Goal: Task Accomplishment & Management: Manage account settings

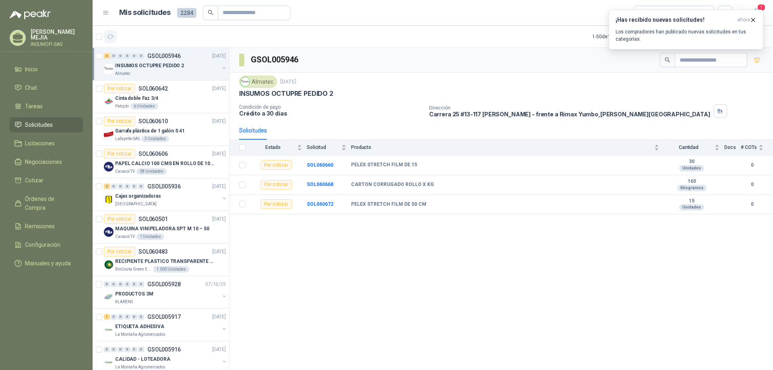
click at [110, 37] on icon "button" at bounding box center [110, 36] width 7 height 7
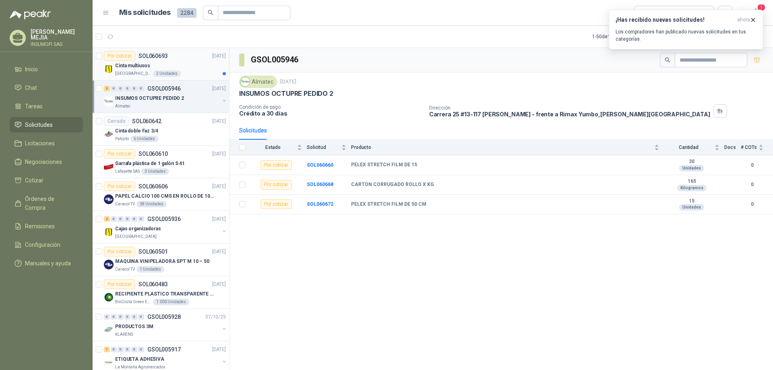
click at [136, 63] on p "Cinta multiusos" at bounding box center [132, 66] width 35 height 8
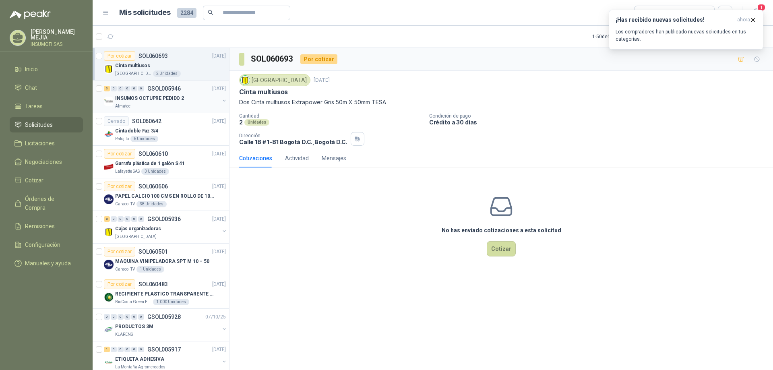
click at [173, 92] on div "3 0 0 0 0 0 GSOL005946 [DATE]" at bounding box center [166, 89] width 124 height 10
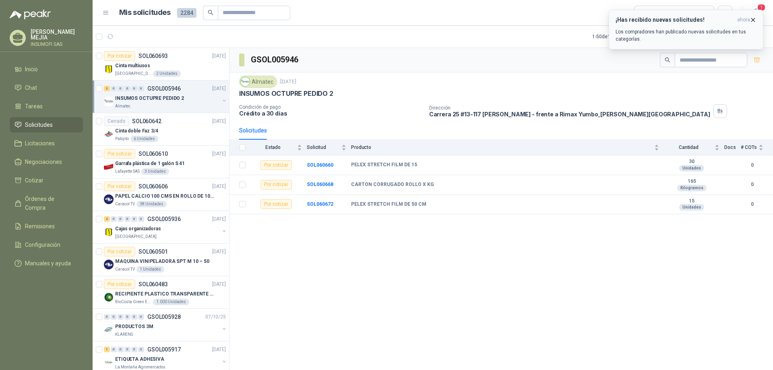
click at [751, 19] on icon "button" at bounding box center [753, 20] width 7 height 7
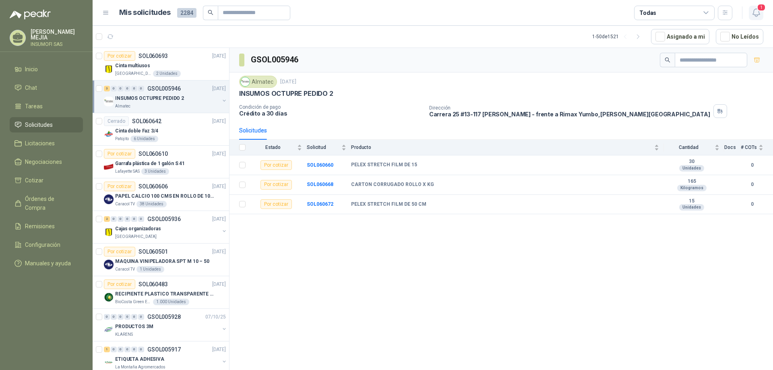
click at [755, 12] on icon "button" at bounding box center [756, 13] width 10 height 10
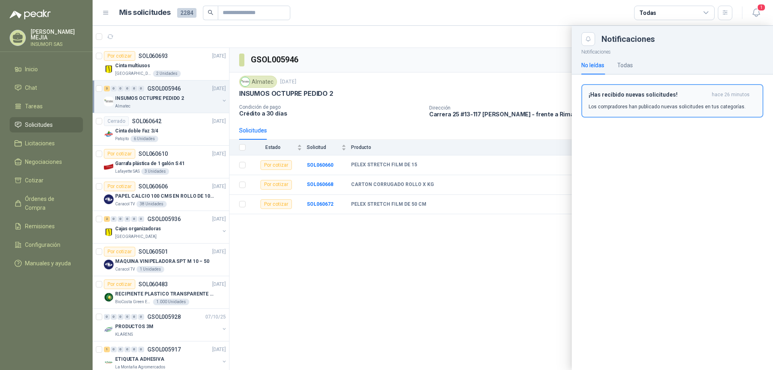
click at [615, 101] on div "¡Has recibido nuevas solicitudes! hace 26 minutos Los compradores han publicado…" at bounding box center [672, 100] width 167 height 19
